Goal: Task Accomplishment & Management: Complete application form

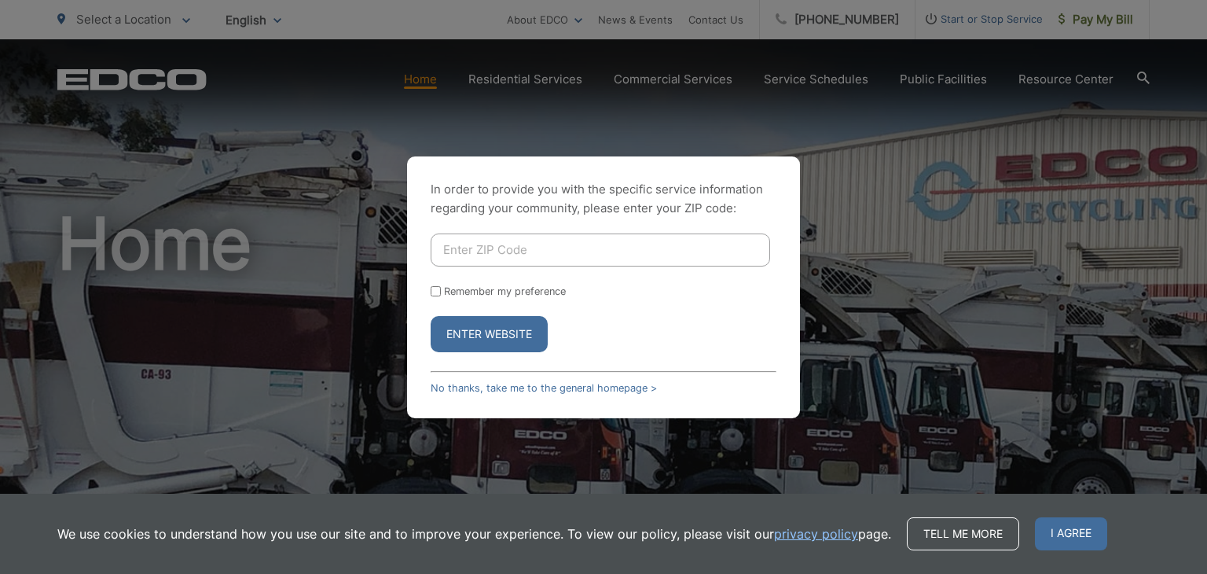
click at [553, 257] on input "Enter ZIP Code" at bounding box center [601, 249] width 340 height 33
type input "90275"
click at [487, 334] on button "Enter Website" at bounding box center [489, 334] width 117 height 36
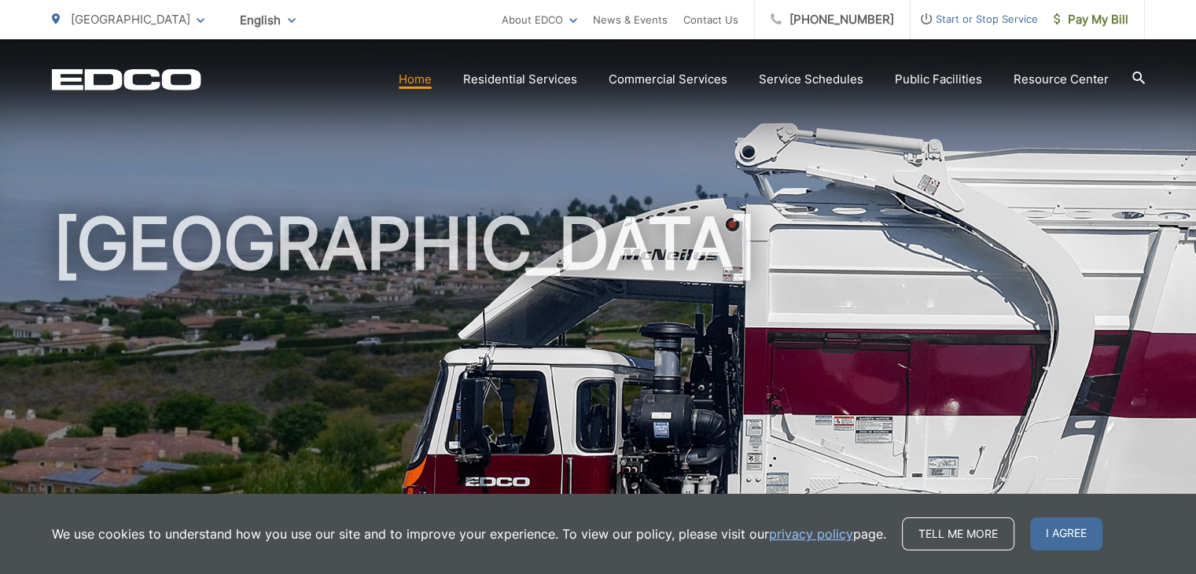
click at [964, 22] on span "Start or Stop Service" at bounding box center [973, 18] width 127 height 19
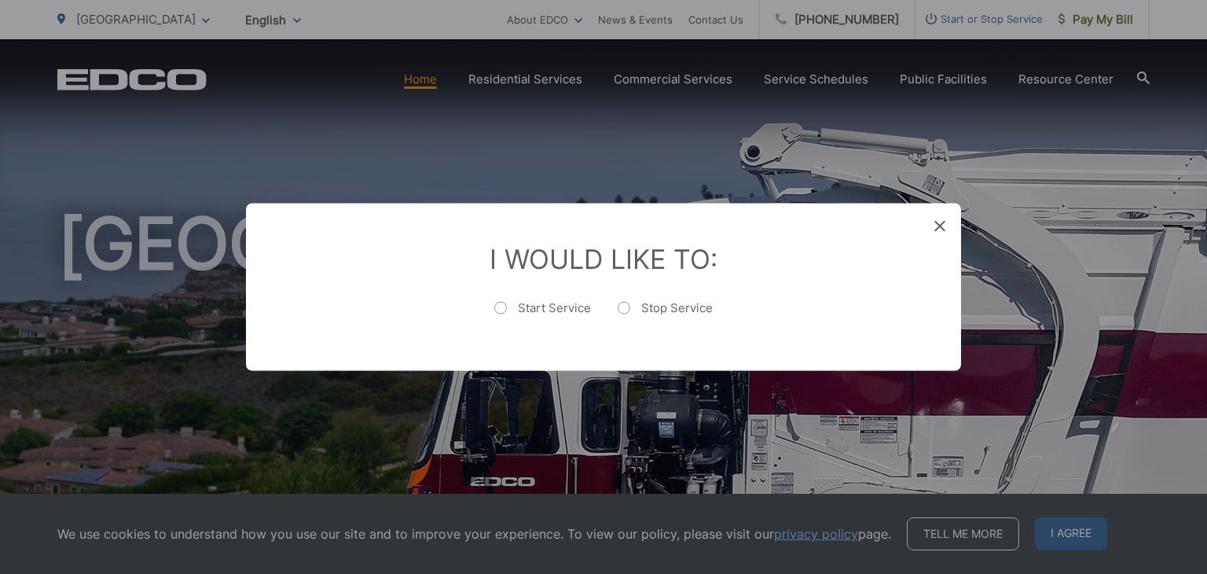
click at [623, 309] on label "Stop Service" at bounding box center [665, 315] width 95 height 31
radio input "true"
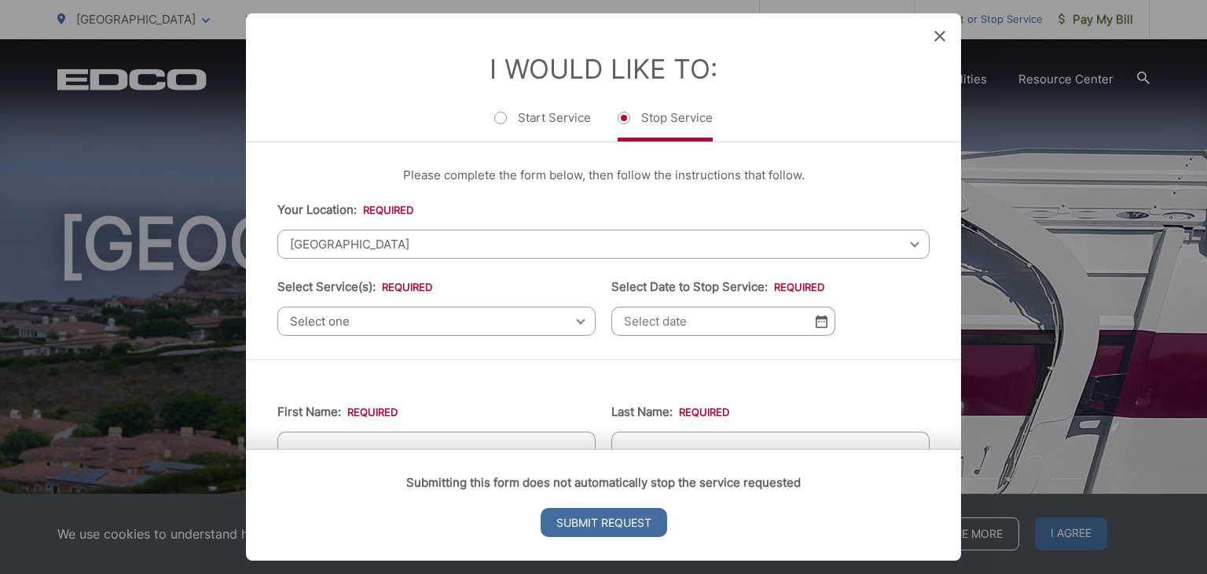
click at [541, 246] on span "[GEOGRAPHIC_DATA]" at bounding box center [603, 244] width 652 height 29
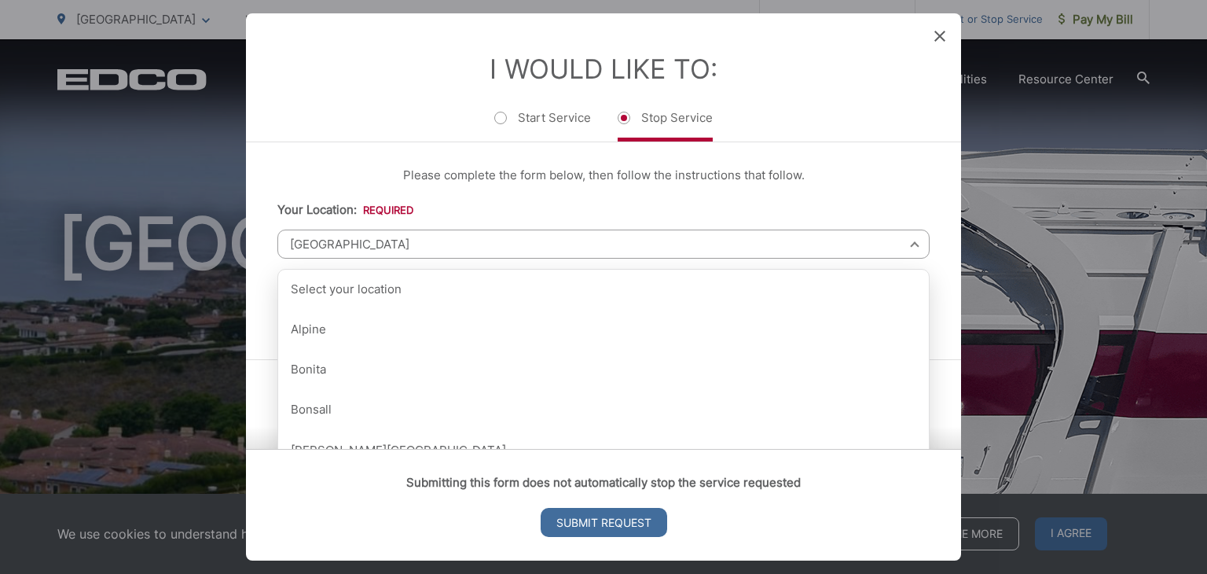
click at [621, 240] on span "[GEOGRAPHIC_DATA]" at bounding box center [603, 244] width 652 height 29
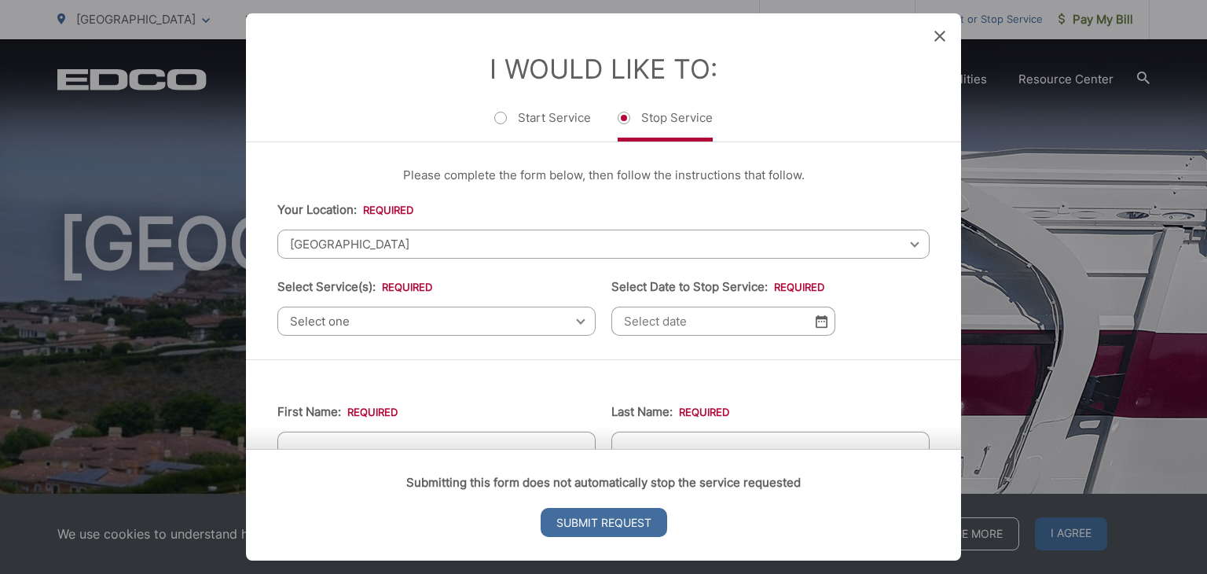
click at [550, 329] on span "Select one" at bounding box center [436, 321] width 318 height 29
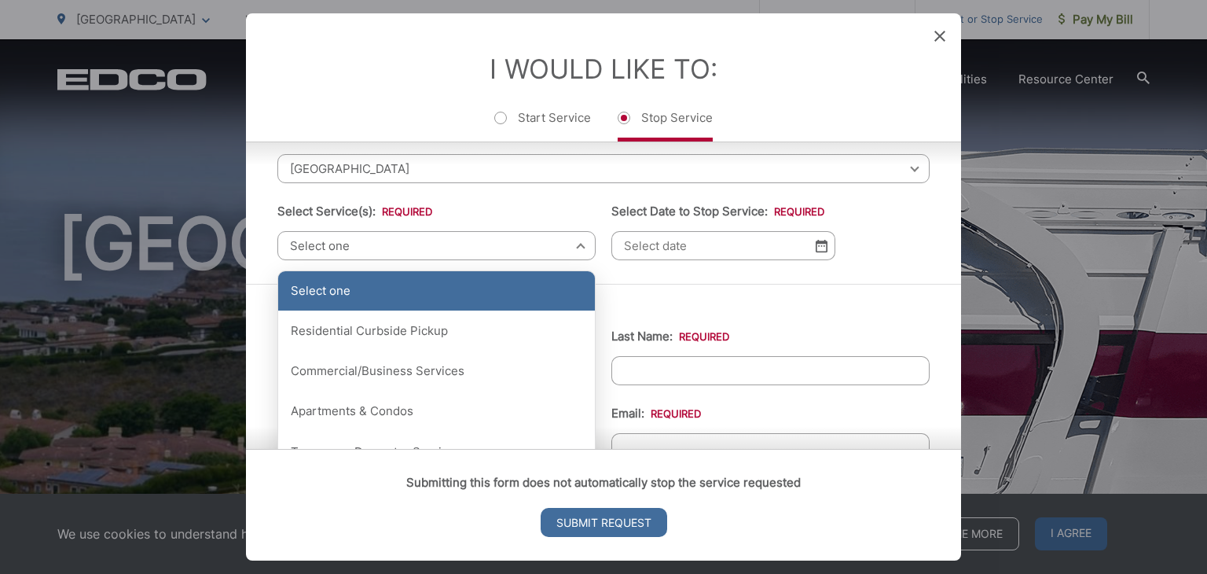
scroll to position [75, 0]
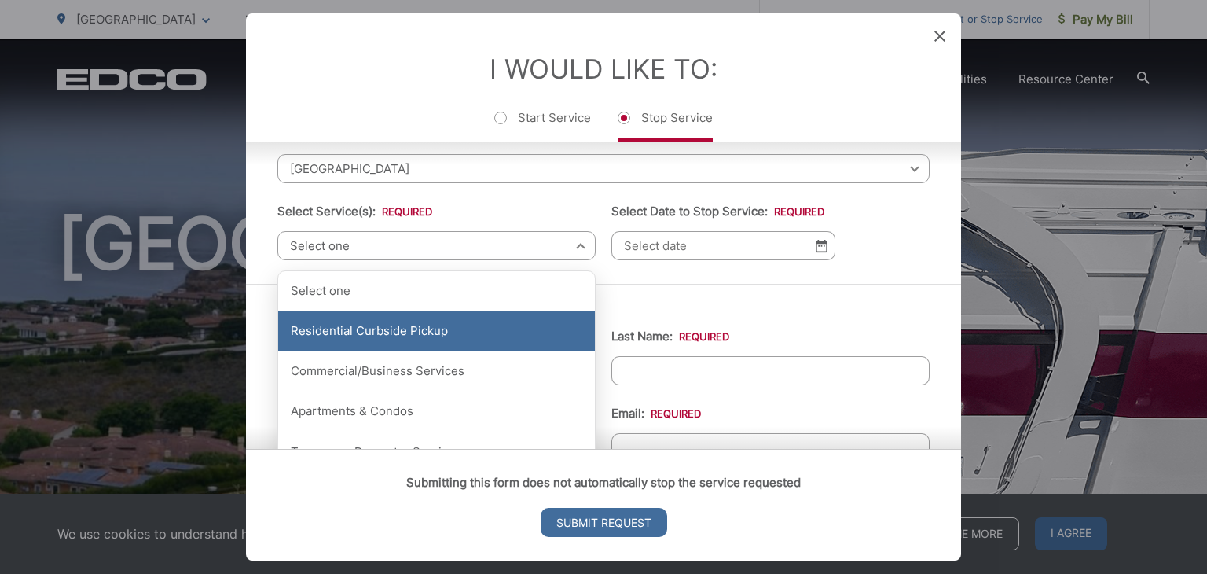
click at [527, 340] on div "Residential Curbside Pickup" at bounding box center [436, 330] width 317 height 39
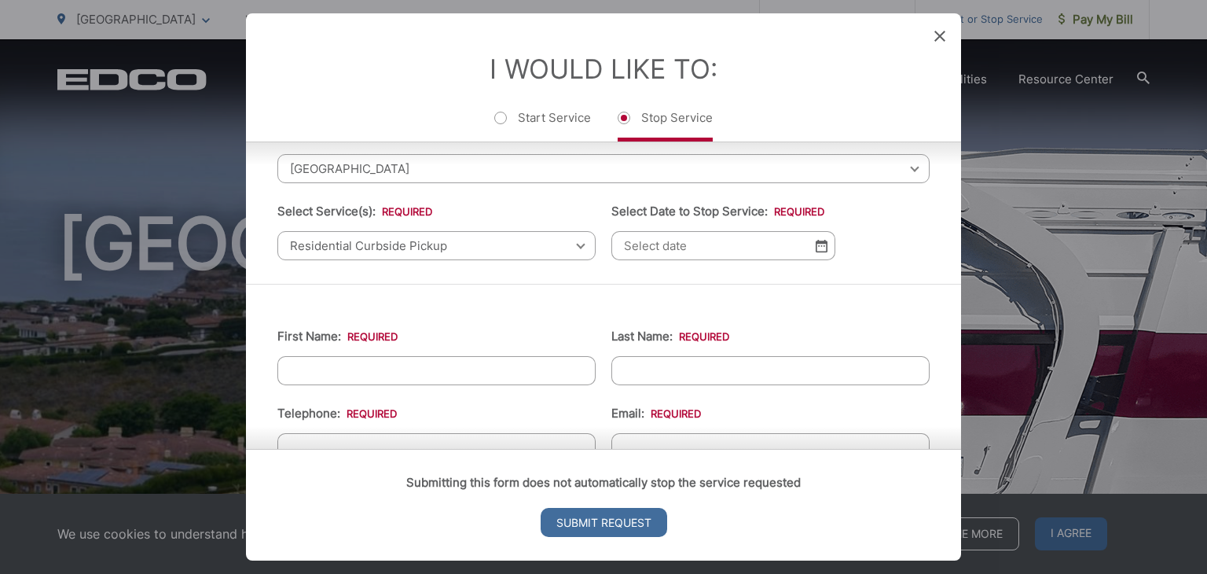
click at [816, 243] on img at bounding box center [822, 245] width 12 height 13
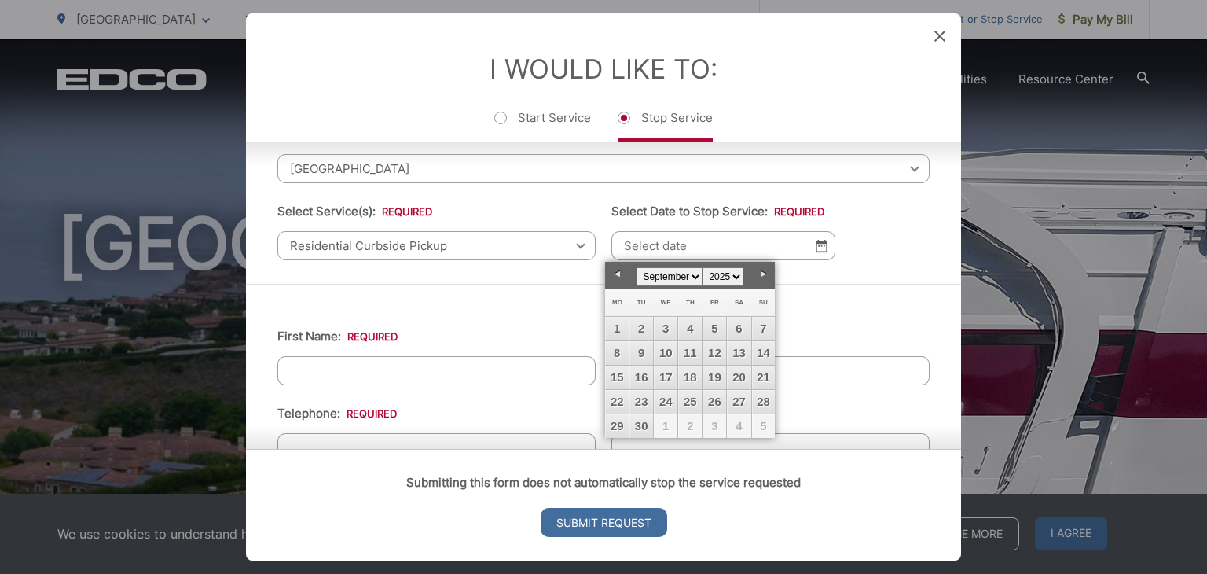
click at [761, 274] on link "Next" at bounding box center [763, 275] width 24 height 24
click at [619, 271] on link "Prev" at bounding box center [617, 275] width 24 height 24
click at [643, 426] on link "30" at bounding box center [642, 426] width 24 height 24
type input "[DATE]"
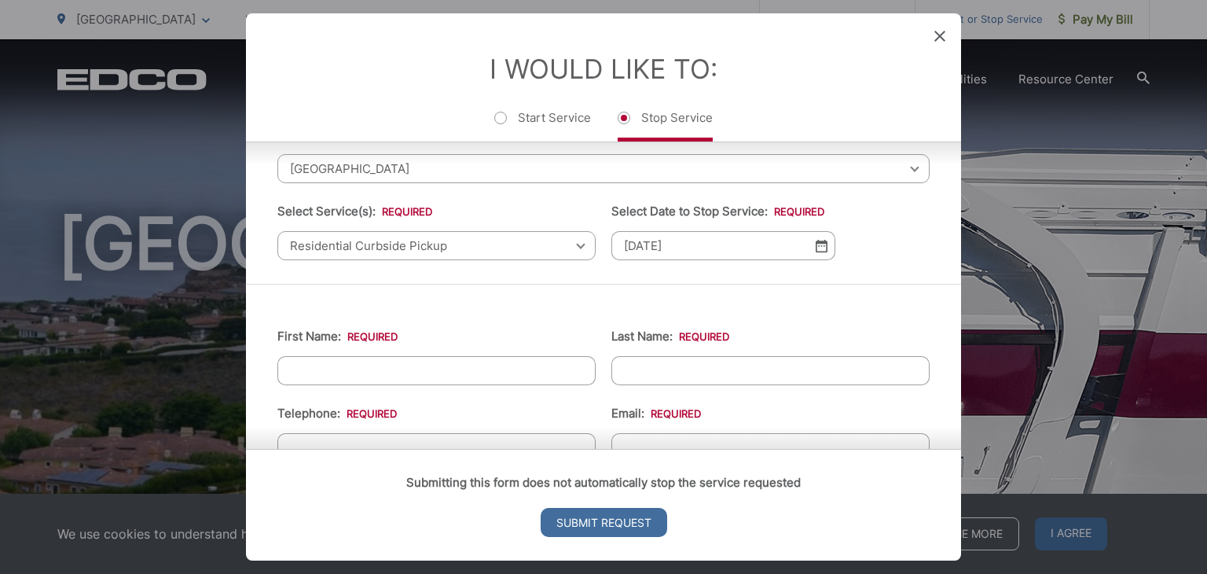
click at [481, 369] on input "First Name: *" at bounding box center [436, 370] width 318 height 29
type input "[PERSON_NAME]"
type input "3105698746"
type input "[EMAIL_ADDRESS][DOMAIN_NAME]"
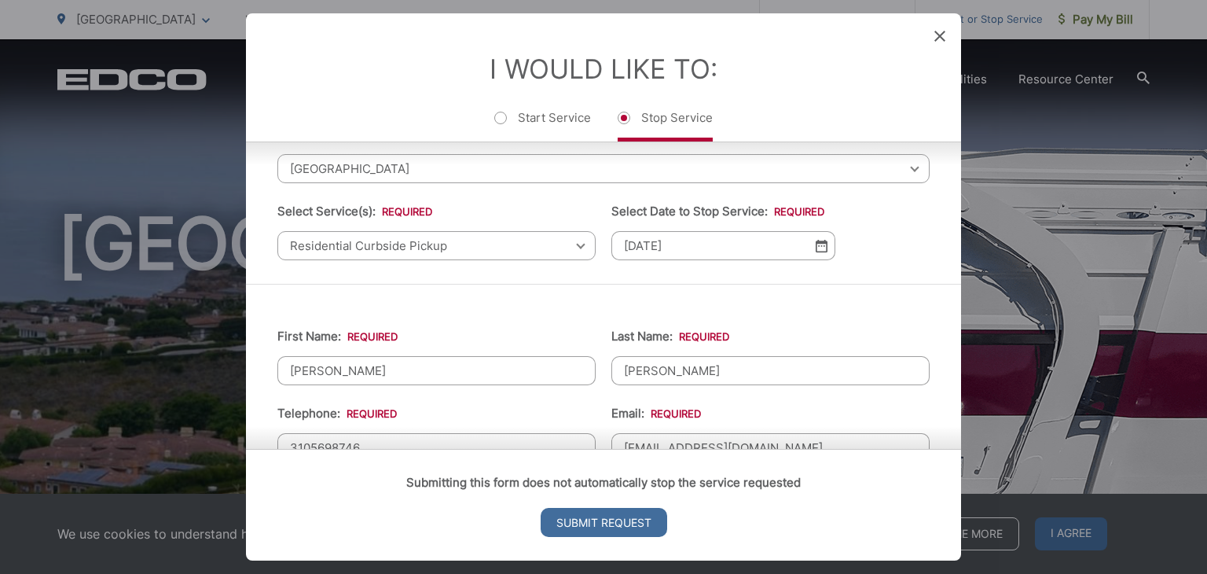
type input "[STREET_ADDRESS]"
type input "[PHONE_NUMBER]"
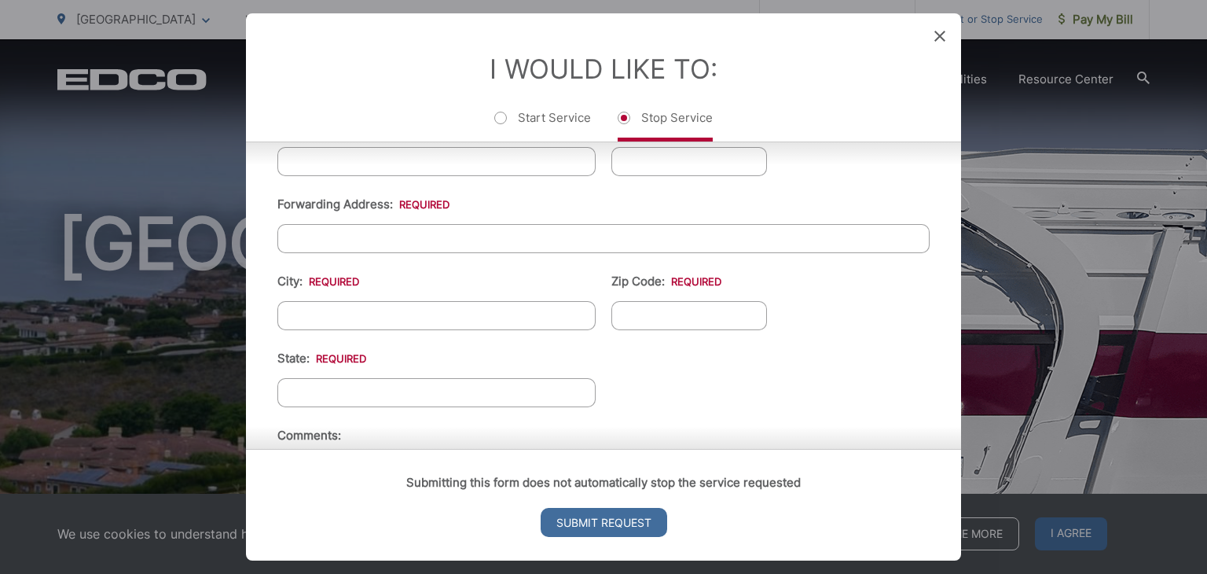
scroll to position [716, 0]
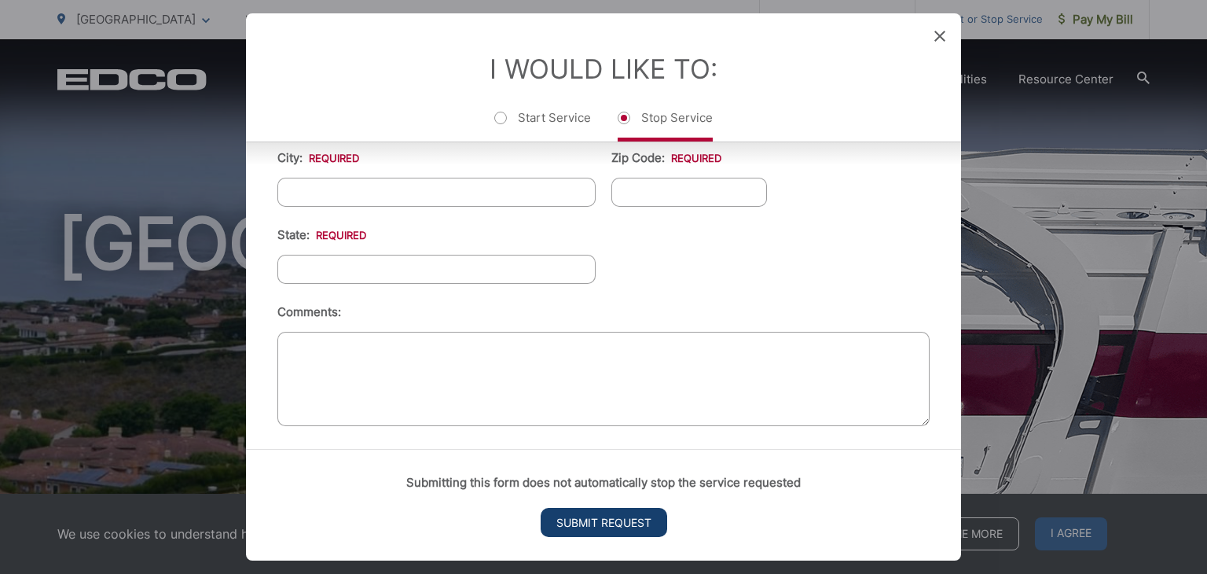
click at [612, 524] on input "Submit Request" at bounding box center [604, 522] width 127 height 29
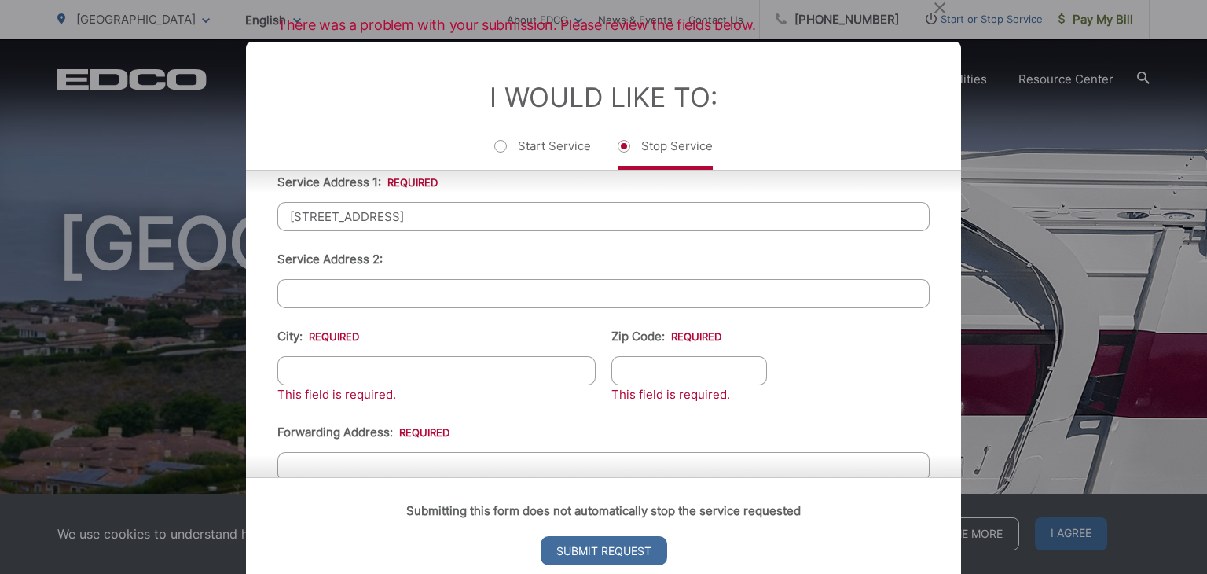
scroll to position [415, 0]
click at [526, 285] on input "Service Address 2:" at bounding box center [603, 290] width 652 height 29
click at [457, 353] on input "City: *" at bounding box center [436, 367] width 318 height 29
type input "[GEOGRAPHIC_DATA]"
type input "90732"
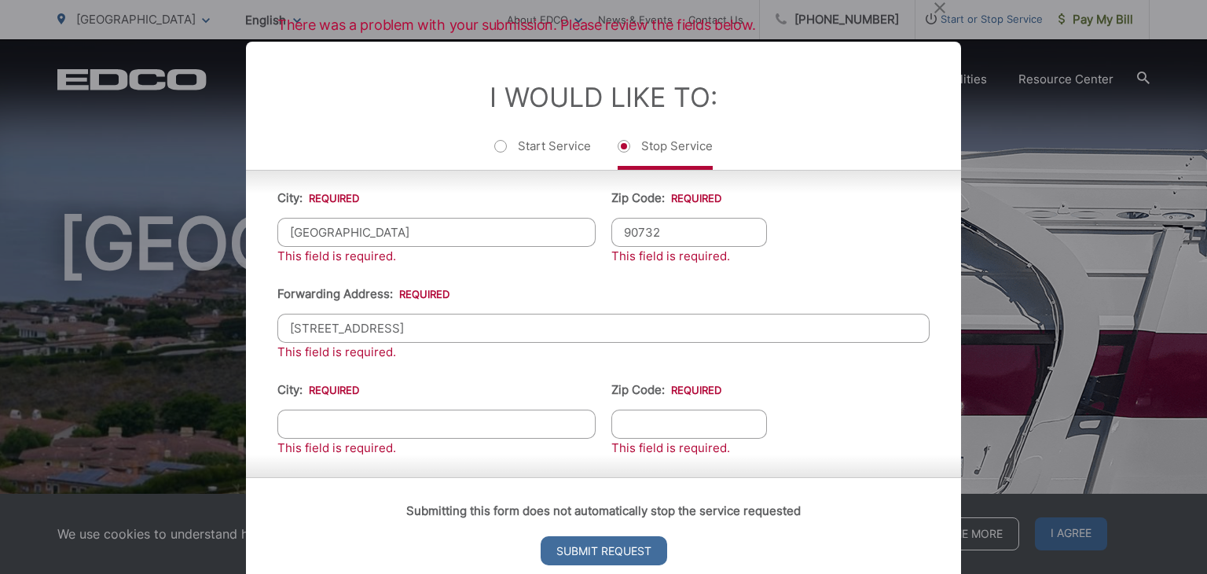
scroll to position [550, 0]
click at [494, 318] on input "[STREET_ADDRESS]" at bounding box center [603, 328] width 652 height 29
type input "[STREET_ADDRESS]"
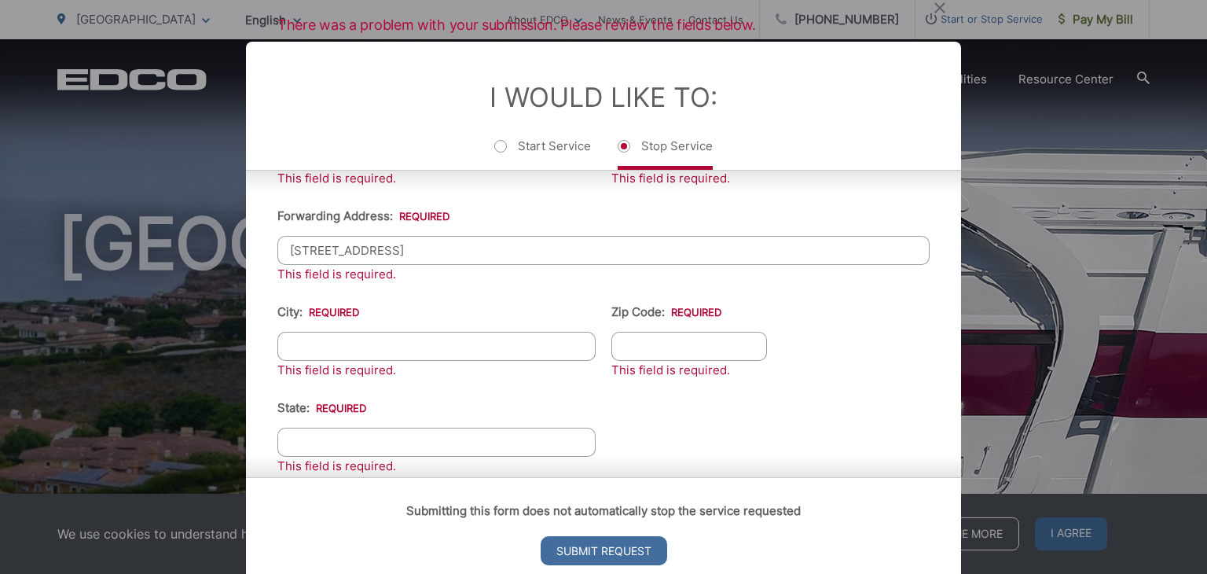
scroll to position [635, 0]
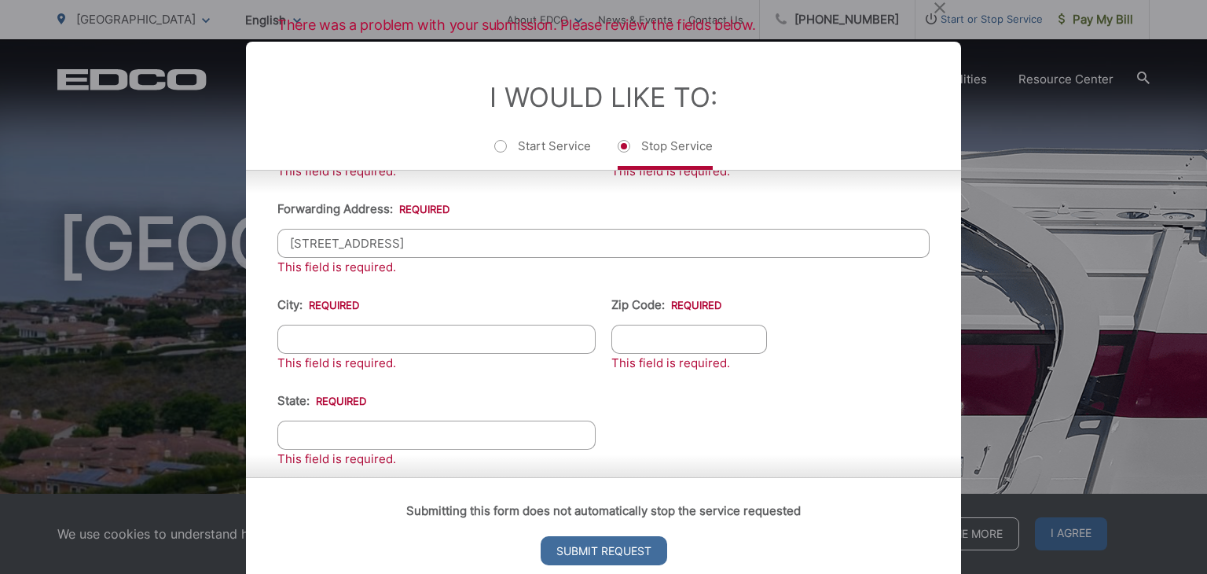
click at [541, 337] on input "City: *" at bounding box center [436, 339] width 318 height 29
type input "San [PERSON_NAME]"
type input "90732"
type input "[US_STATE]"
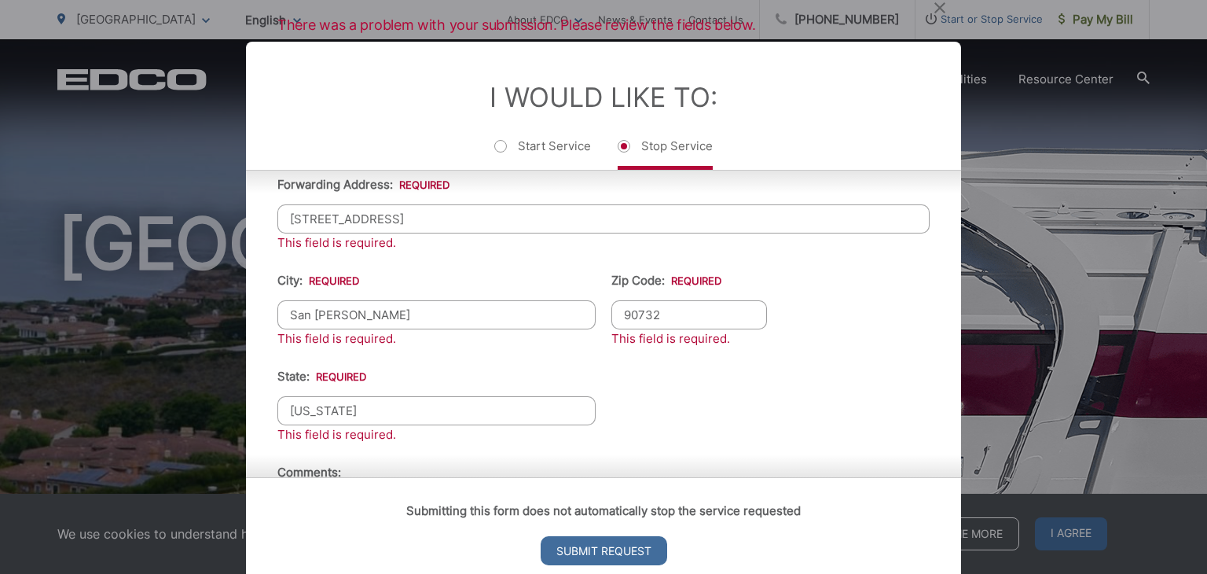
scroll to position [658, 0]
click at [487, 211] on input "[STREET_ADDRESS]" at bounding box center [603, 220] width 652 height 29
type input "[STREET_ADDRESS] Unit 22"
click at [671, 380] on ul "First Name: * [PERSON_NAME] Last Name: * [PERSON_NAME] Telephone: * [PHONE_NUMB…" at bounding box center [603, 173] width 652 height 839
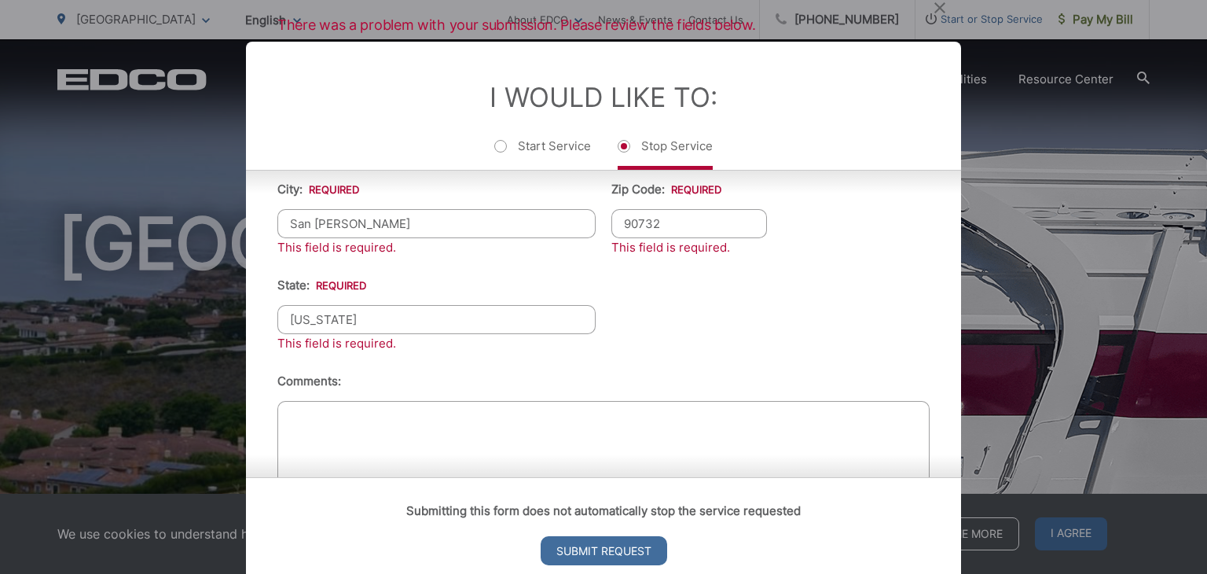
scroll to position [751, 0]
click at [617, 547] on input "Submit Request" at bounding box center [604, 550] width 127 height 29
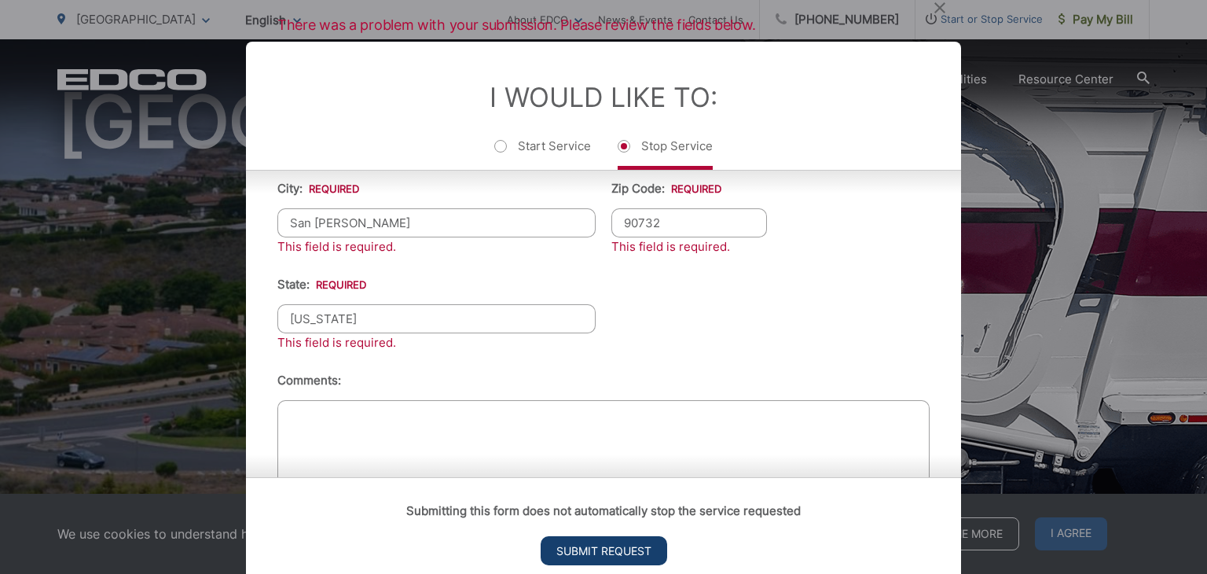
scroll to position [16, 6]
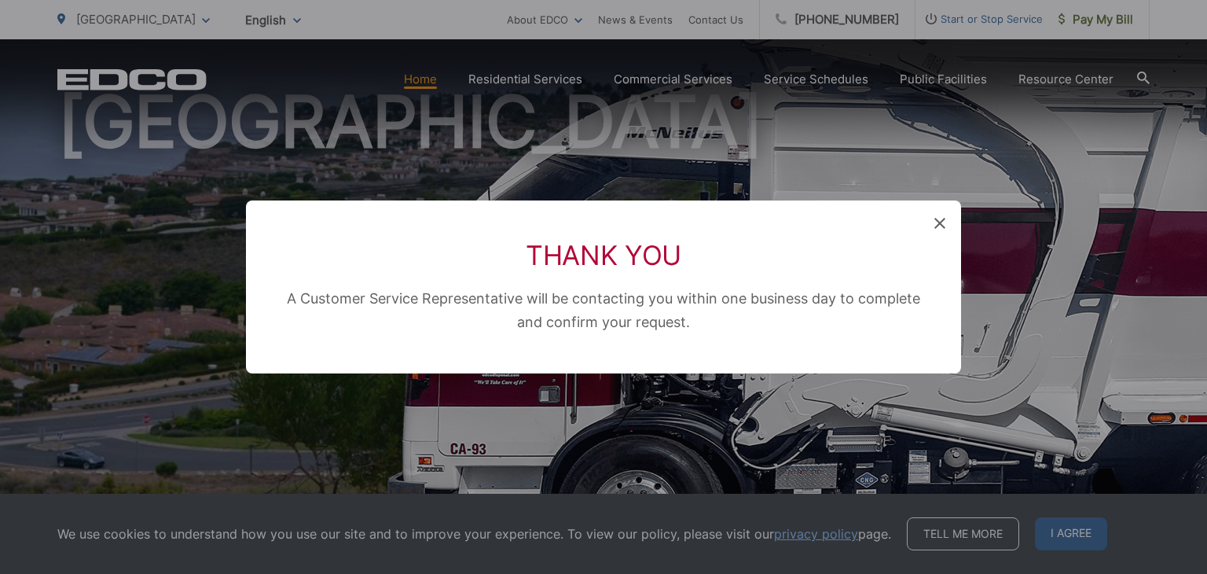
click at [943, 222] on icon at bounding box center [940, 223] width 11 height 11
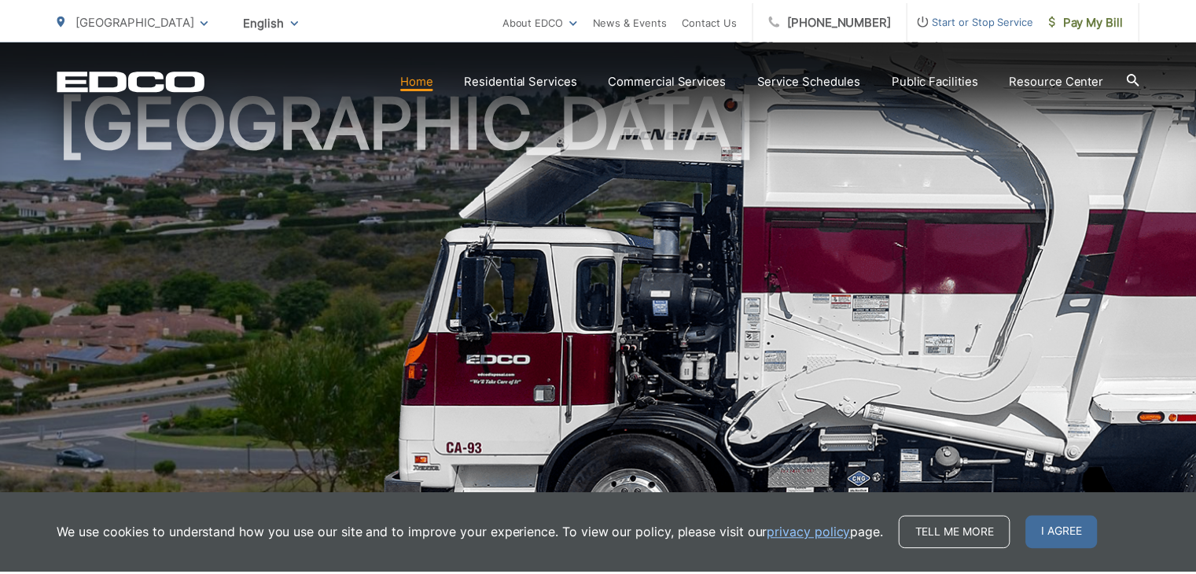
scroll to position [0, 0]
